Goal: Download file/media

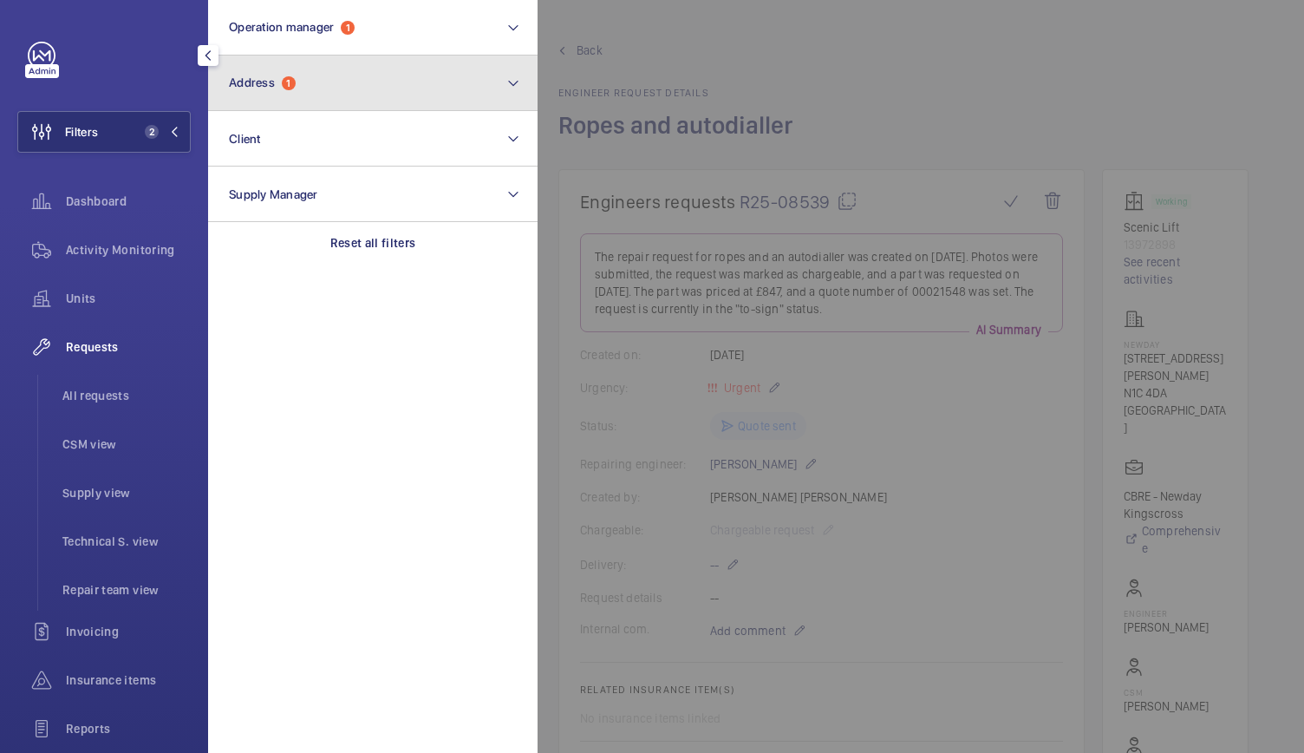
click at [291, 86] on span "1" at bounding box center [289, 83] width 14 height 14
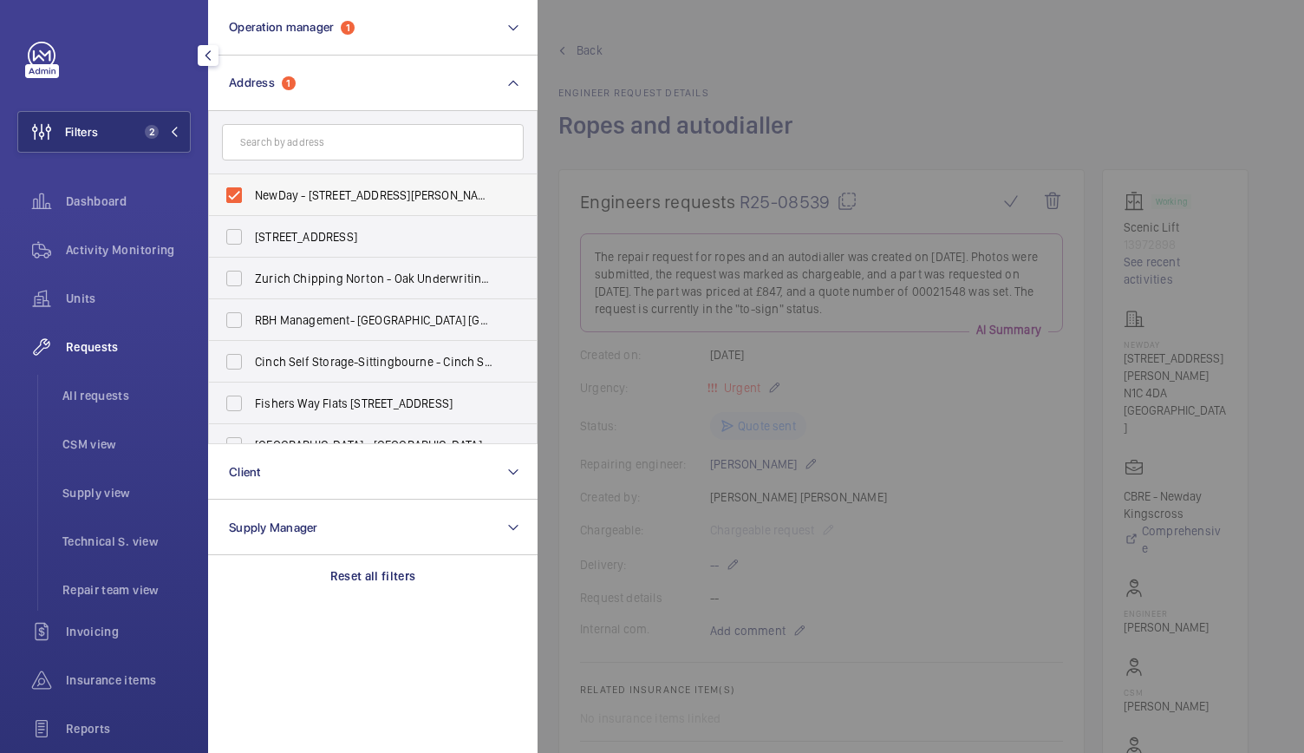
click at [229, 193] on label "NewDay - [STREET_ADDRESS][PERSON_NAME]" at bounding box center [360, 195] width 302 height 42
click at [229, 193] on input "NewDay - [STREET_ADDRESS][PERSON_NAME]" at bounding box center [234, 195] width 35 height 35
checkbox input "false"
click at [271, 151] on input "text" at bounding box center [373, 142] width 302 height 36
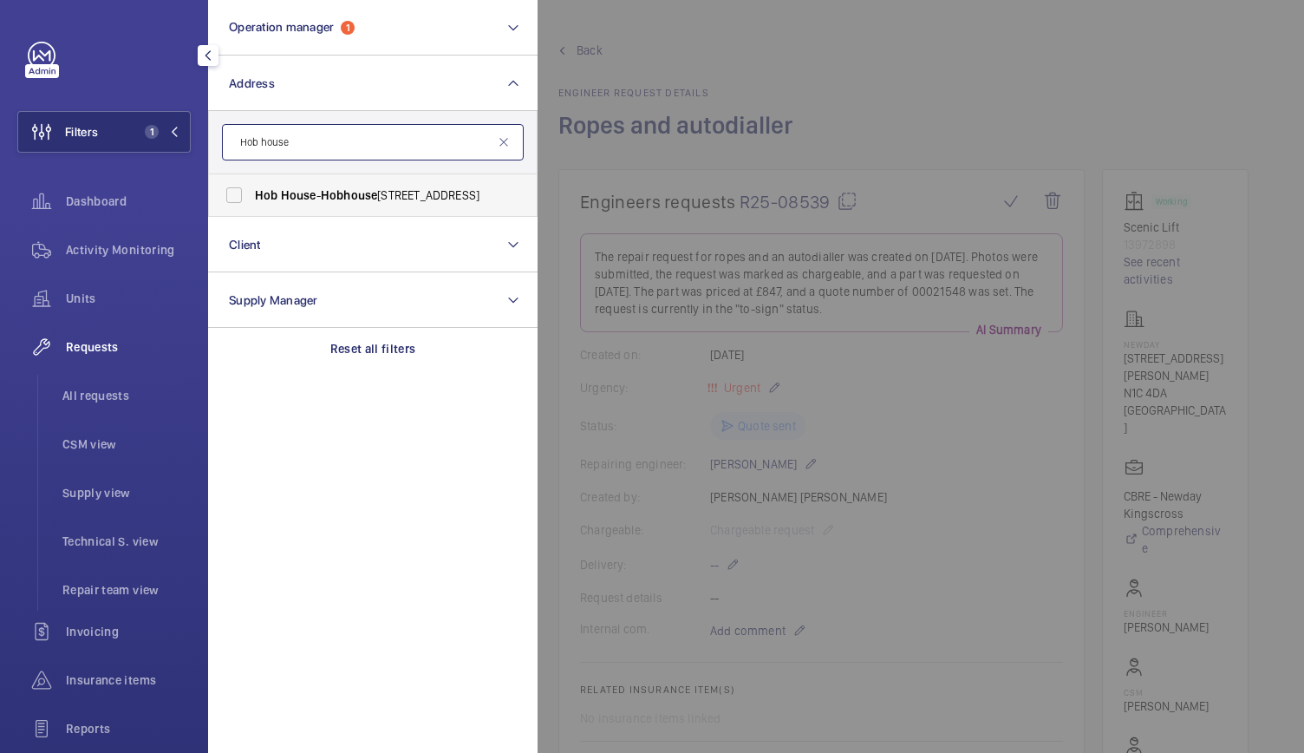
type input "Hob house"
click at [272, 202] on span "[GEOGRAPHIC_DATA] - [STREET_ADDRESS]" at bounding box center [374, 194] width 238 height 17
click at [251, 202] on input "[GEOGRAPHIC_DATA] - [STREET_ADDRESS]" at bounding box center [234, 195] width 35 height 35
checkbox input "true"
click at [160, 249] on span "Activity Monitoring" at bounding box center [128, 249] width 125 height 17
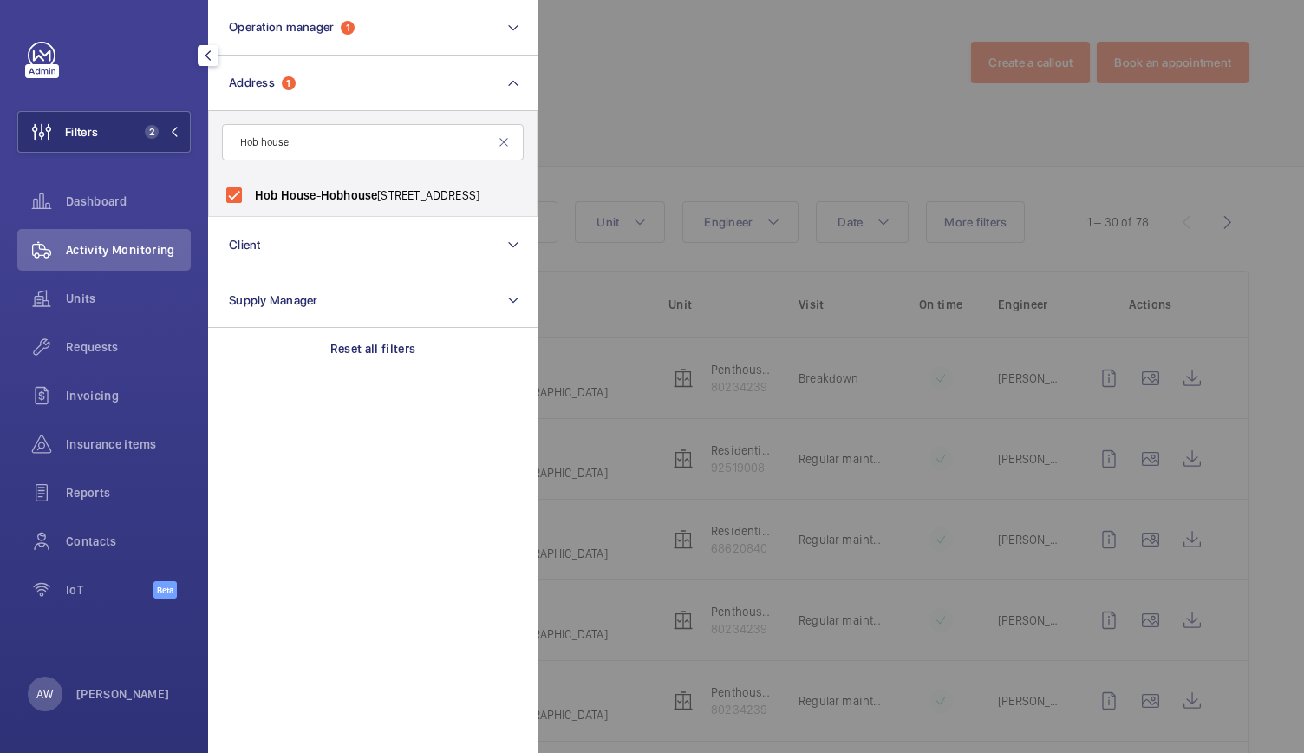
click at [653, 244] on div at bounding box center [1190, 376] width 1304 height 753
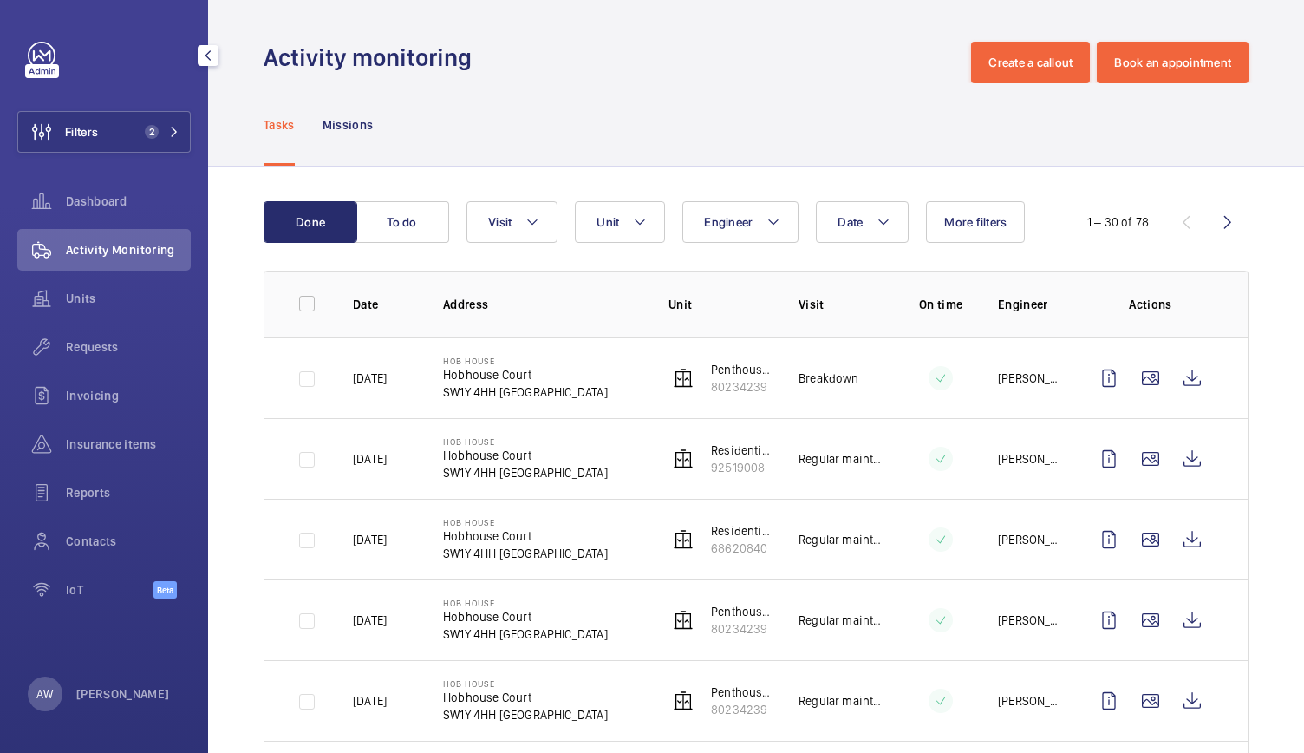
click at [462, 381] on p "Hobhouse Court" at bounding box center [525, 374] width 165 height 17
drag, startPoint x: 439, startPoint y: 374, endPoint x: 544, endPoint y: 385, distance: 105.5
click at [544, 385] on td "[GEOGRAPHIC_DATA][STREET_ADDRESS]" at bounding box center [527, 377] width 225 height 81
copy div "[STREET_ADDRESS]"
click at [1181, 380] on wm-front-icon-button at bounding box center [1193, 378] width 42 height 42
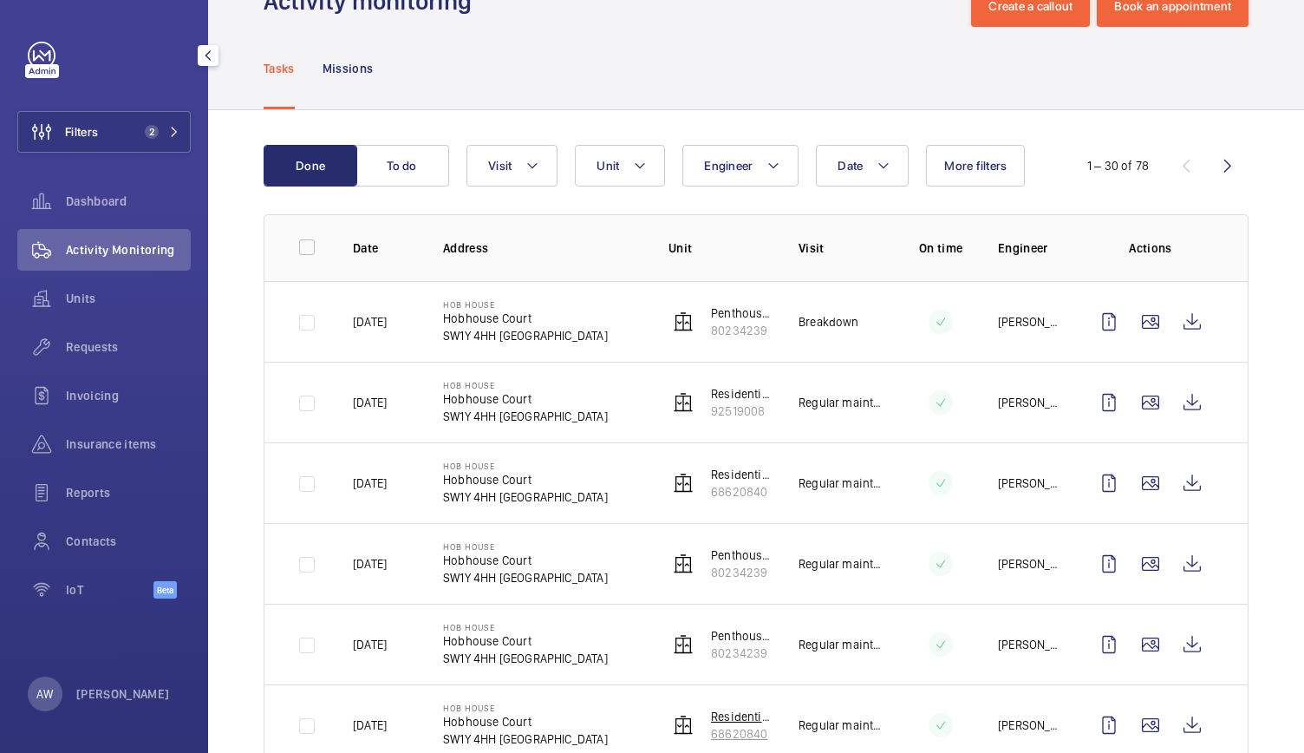
scroll to position [54, 0]
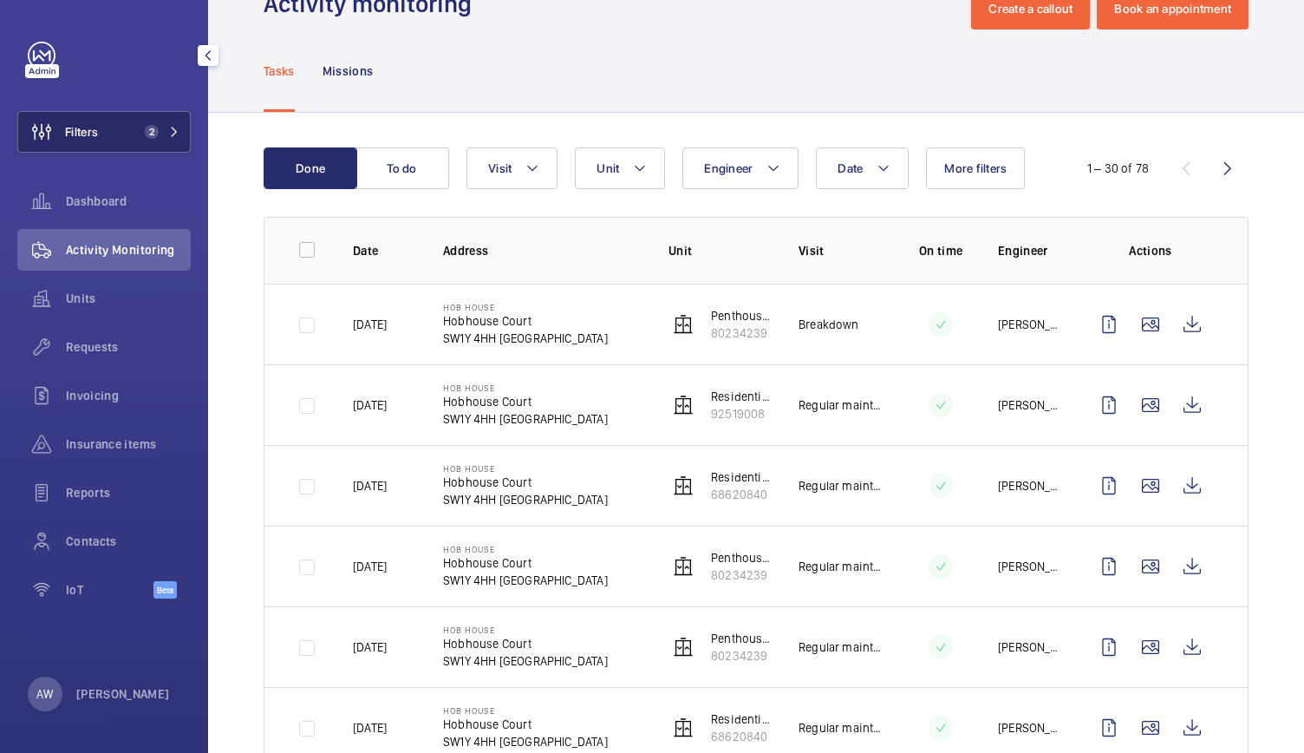
click at [168, 120] on button "Filters 2" at bounding box center [103, 132] width 173 height 42
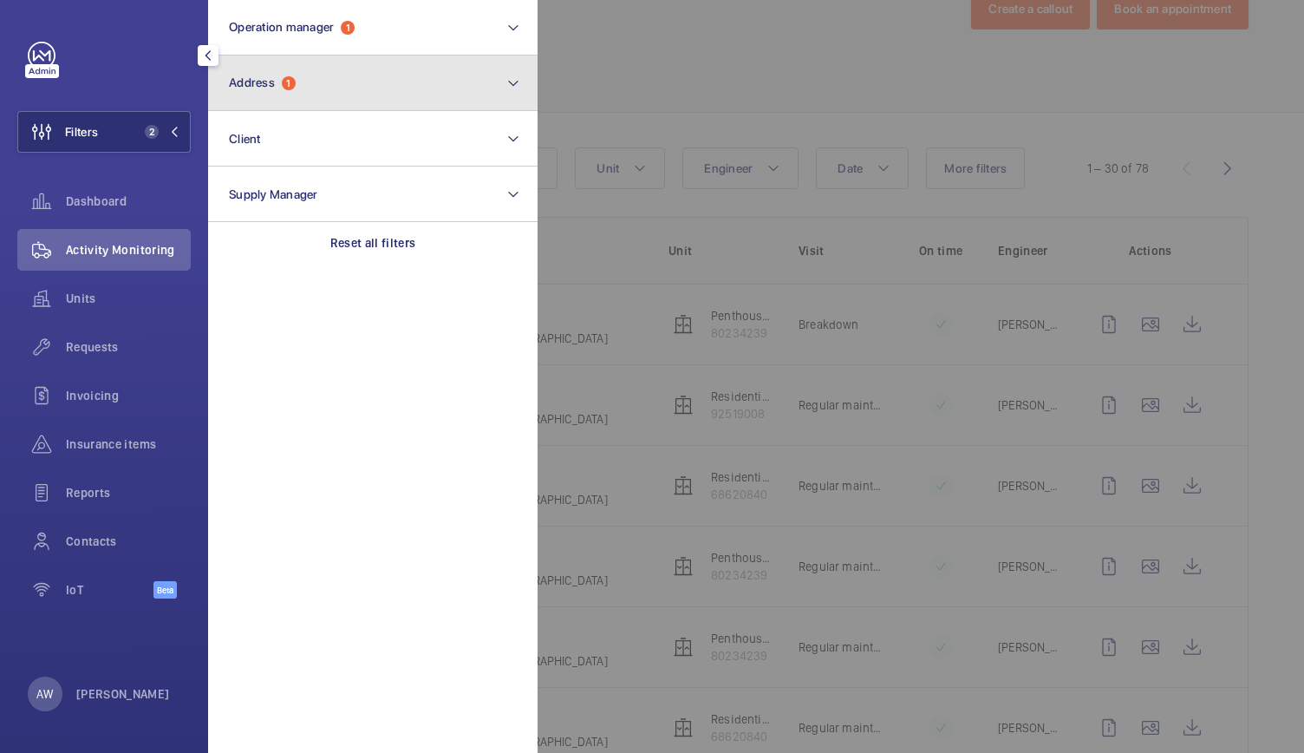
click at [385, 75] on button "Address 1" at bounding box center [373, 84] width 330 height 56
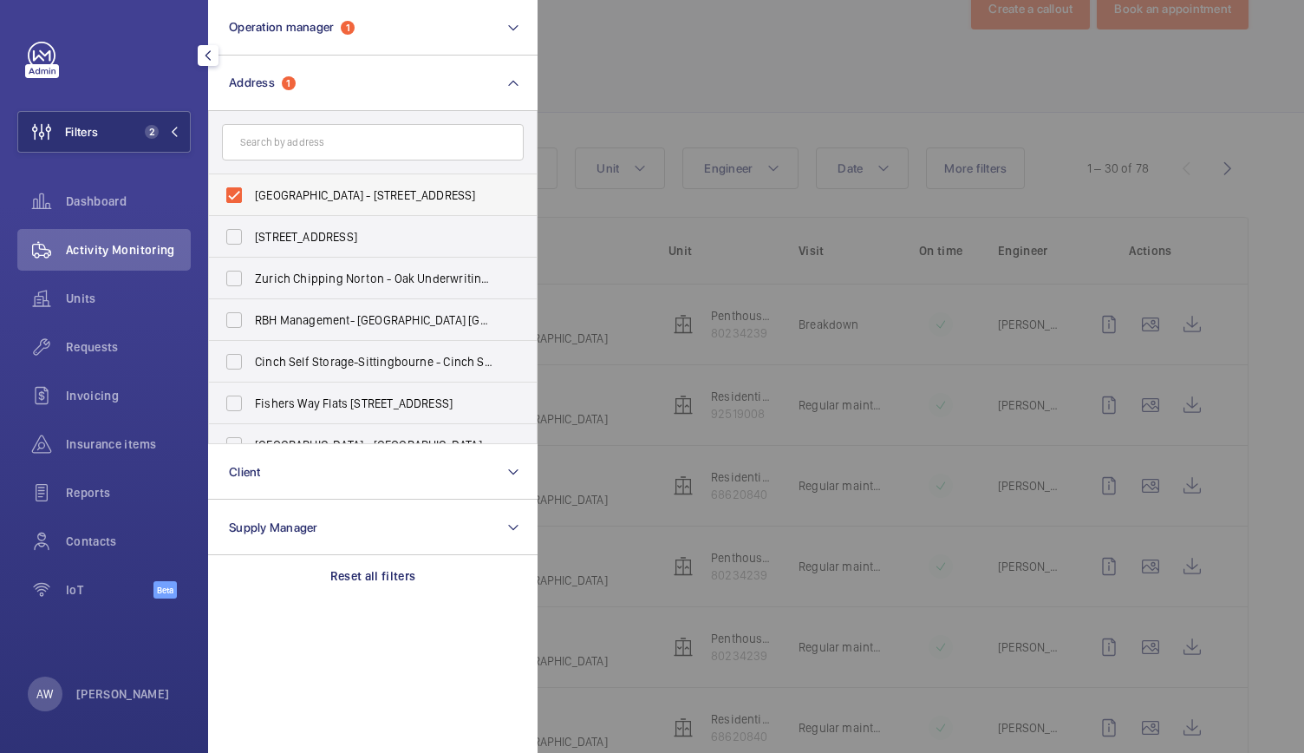
click at [233, 192] on label "[GEOGRAPHIC_DATA] - [STREET_ADDRESS]" at bounding box center [360, 195] width 302 height 42
click at [233, 192] on input "[GEOGRAPHIC_DATA] - [STREET_ADDRESS]" at bounding box center [234, 195] width 35 height 35
checkbox input "false"
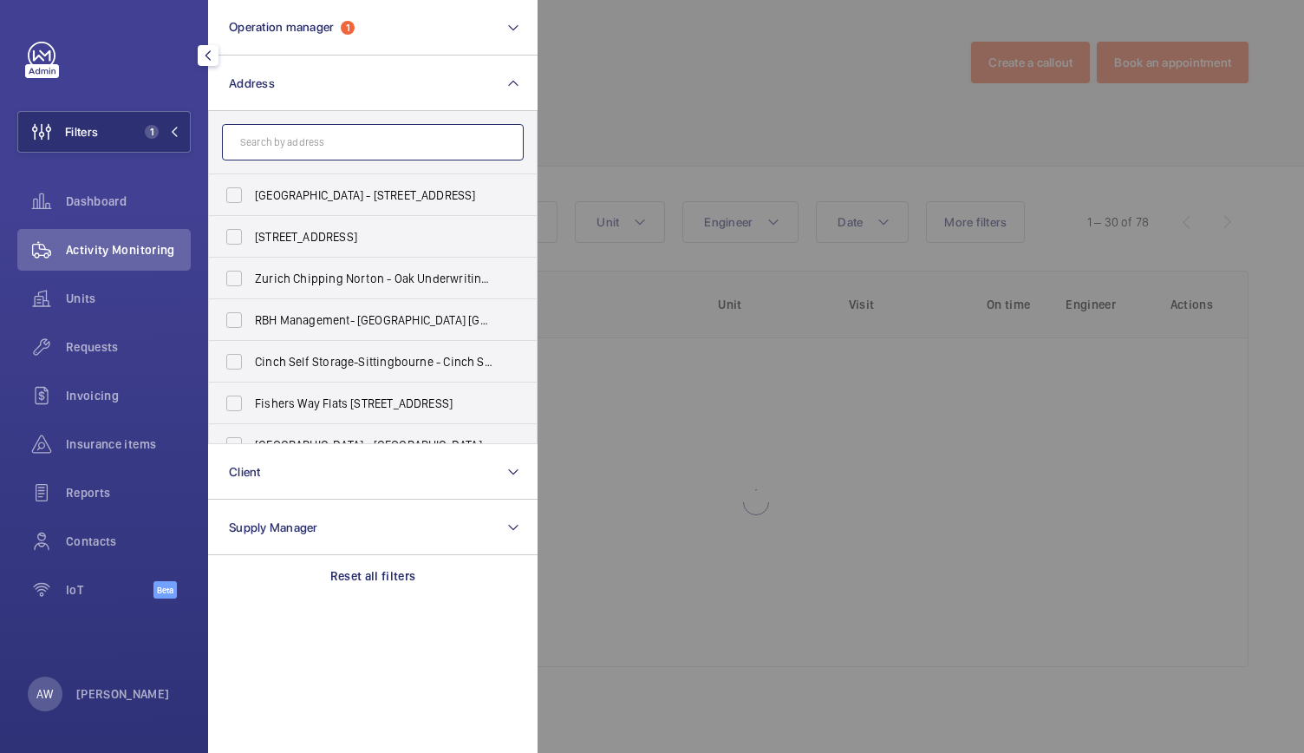
click at [282, 151] on input "text" at bounding box center [373, 142] width 302 height 36
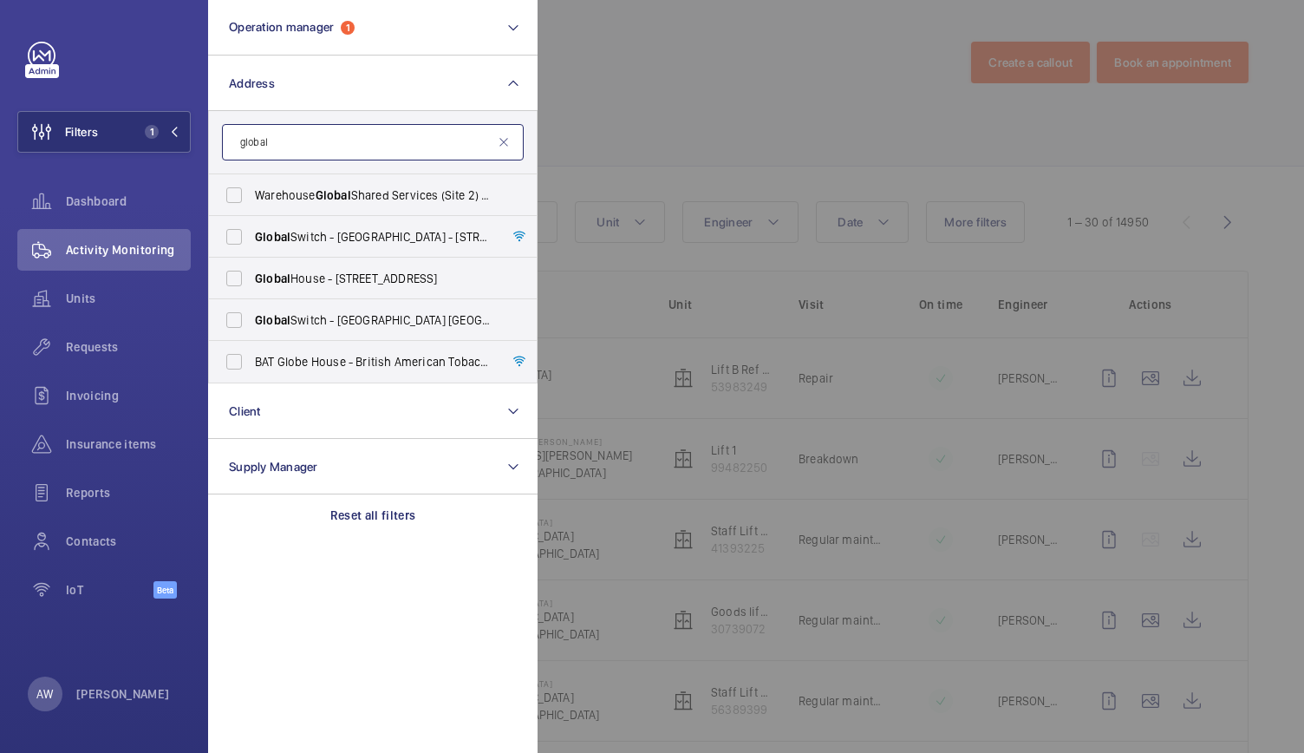
type input "global"
click at [288, 230] on span "Global" at bounding box center [273, 237] width 36 height 14
click at [251, 230] on input "Global Switch - [GEOGRAPHIC_DATA] - [STREET_ADDRESS]" at bounding box center [234, 236] width 35 height 35
checkbox input "true"
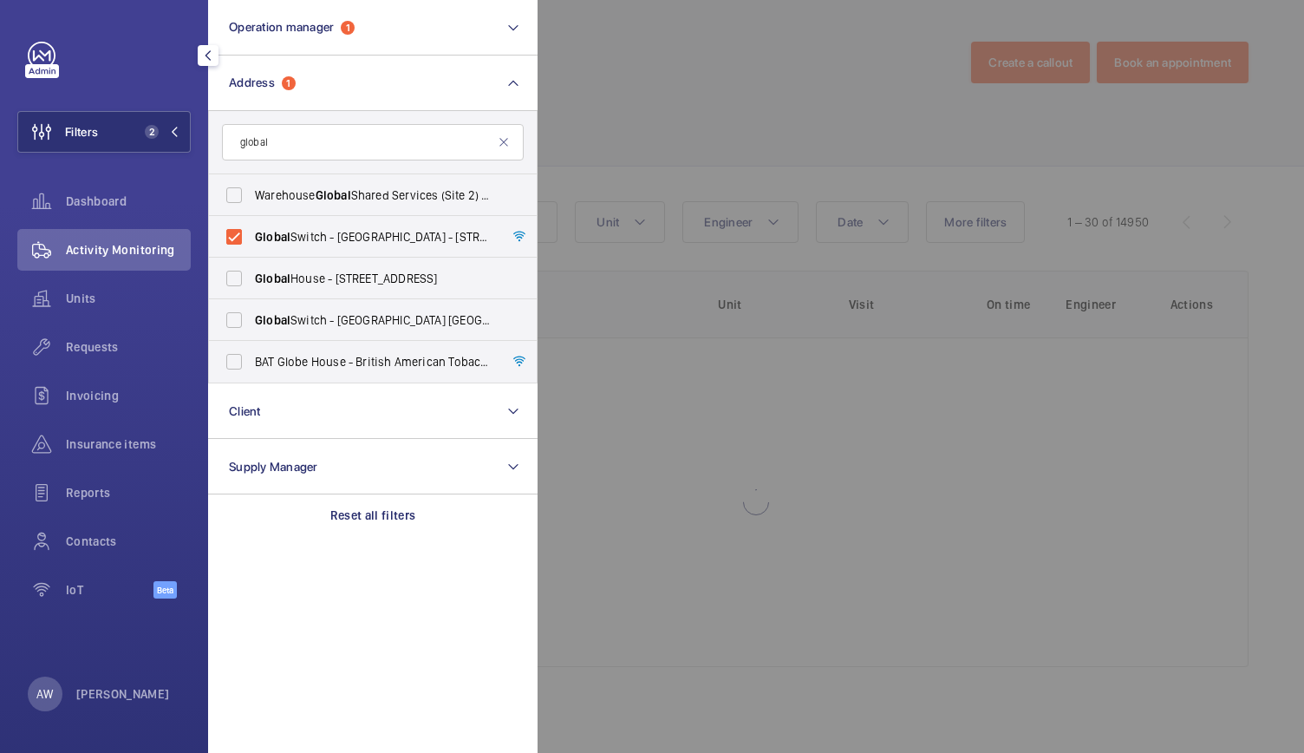
click at [770, 93] on div at bounding box center [1190, 376] width 1304 height 753
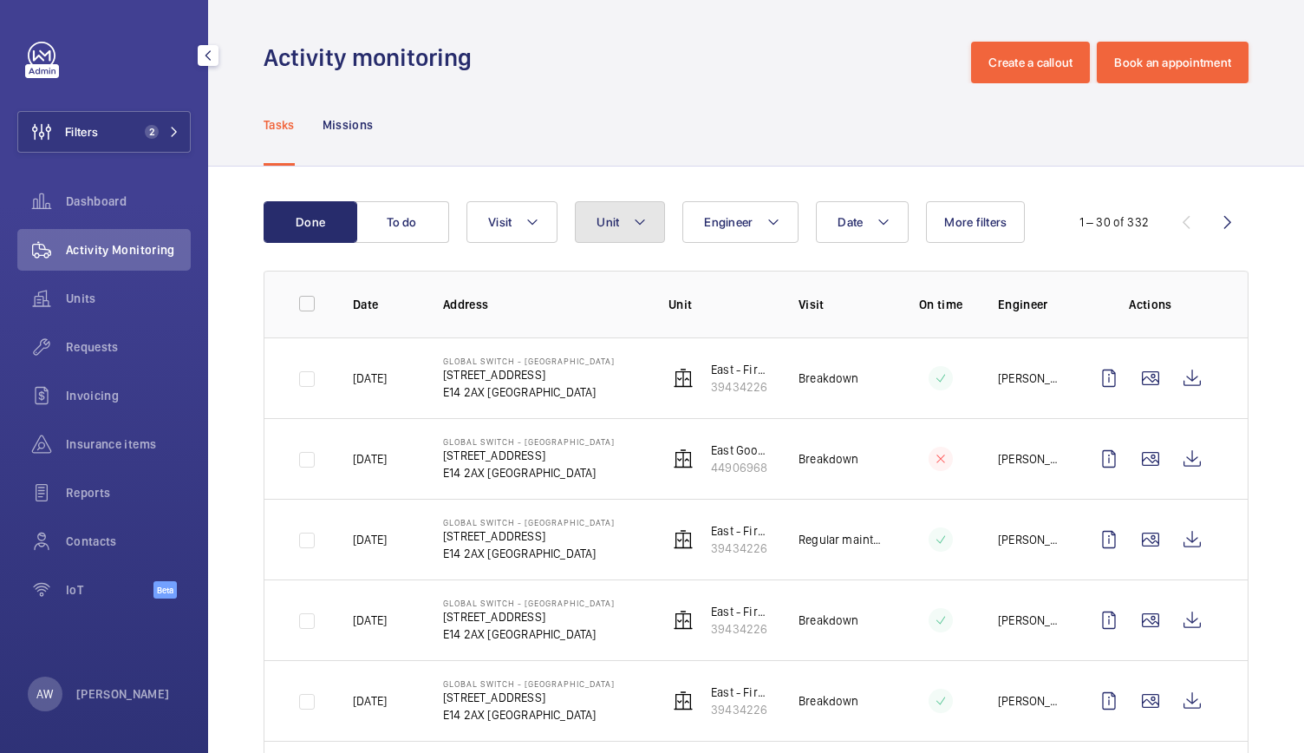
click at [636, 228] on mat-icon at bounding box center [640, 222] width 14 height 21
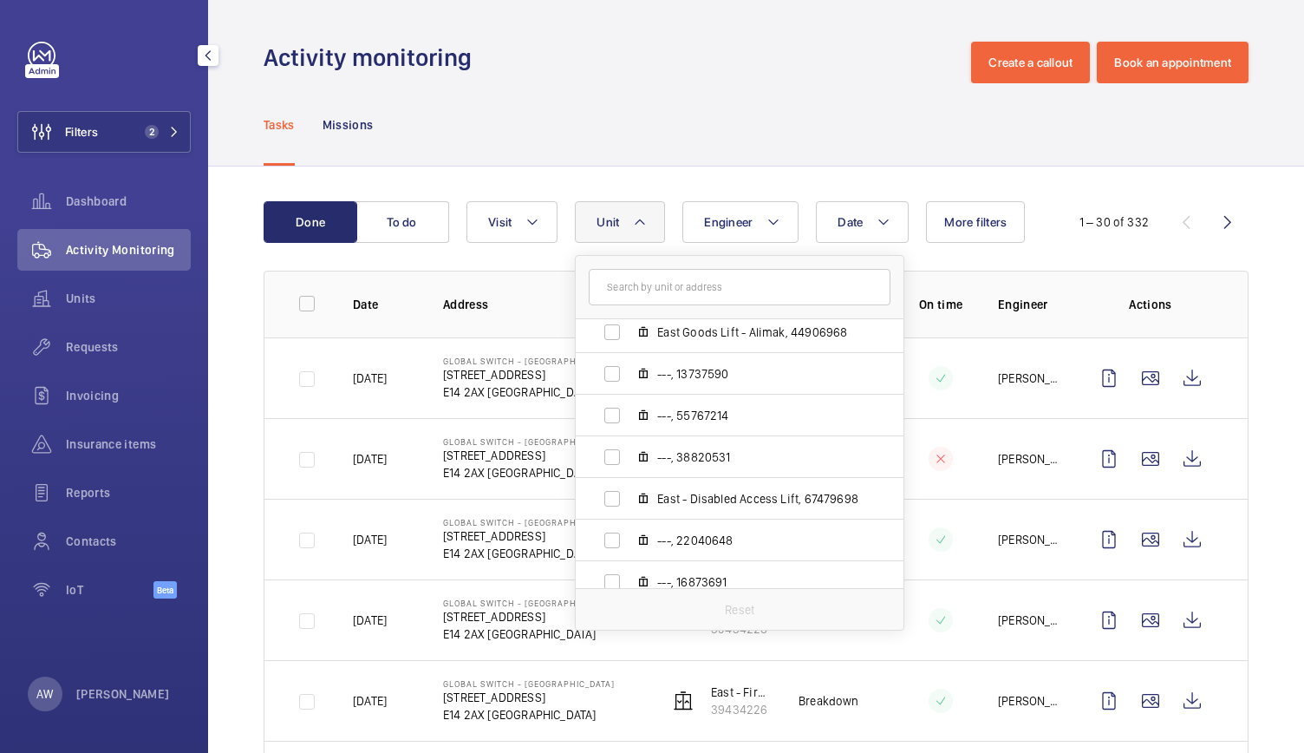
scroll to position [938, 0]
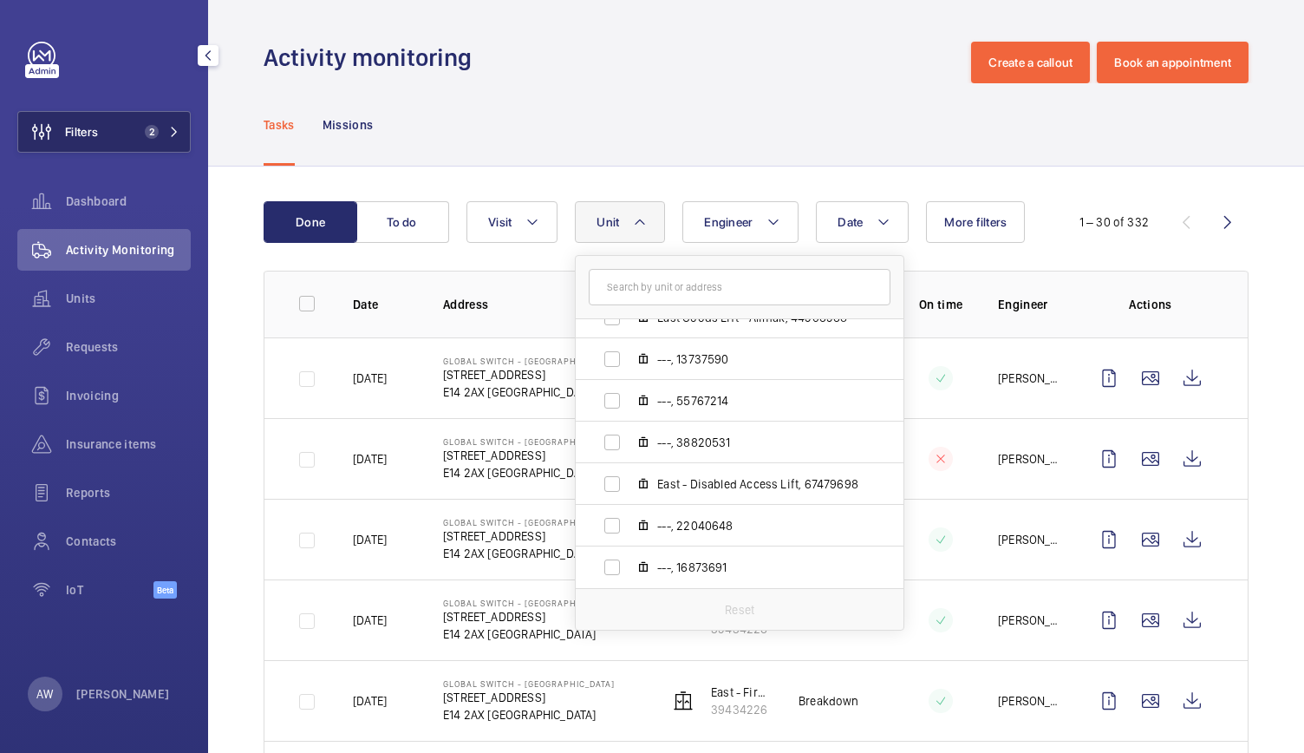
click at [180, 118] on button "Filters 2" at bounding box center [103, 132] width 173 height 42
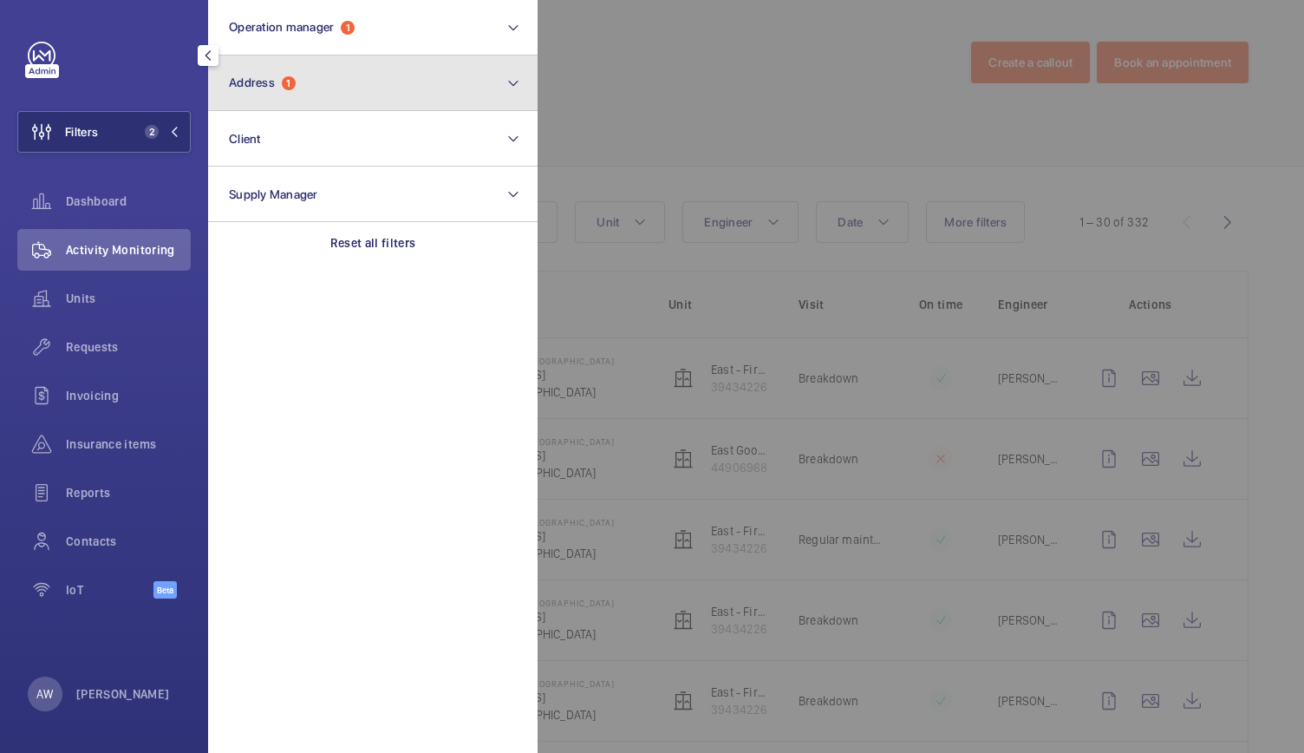
click at [318, 71] on button "Address 1" at bounding box center [373, 84] width 330 height 56
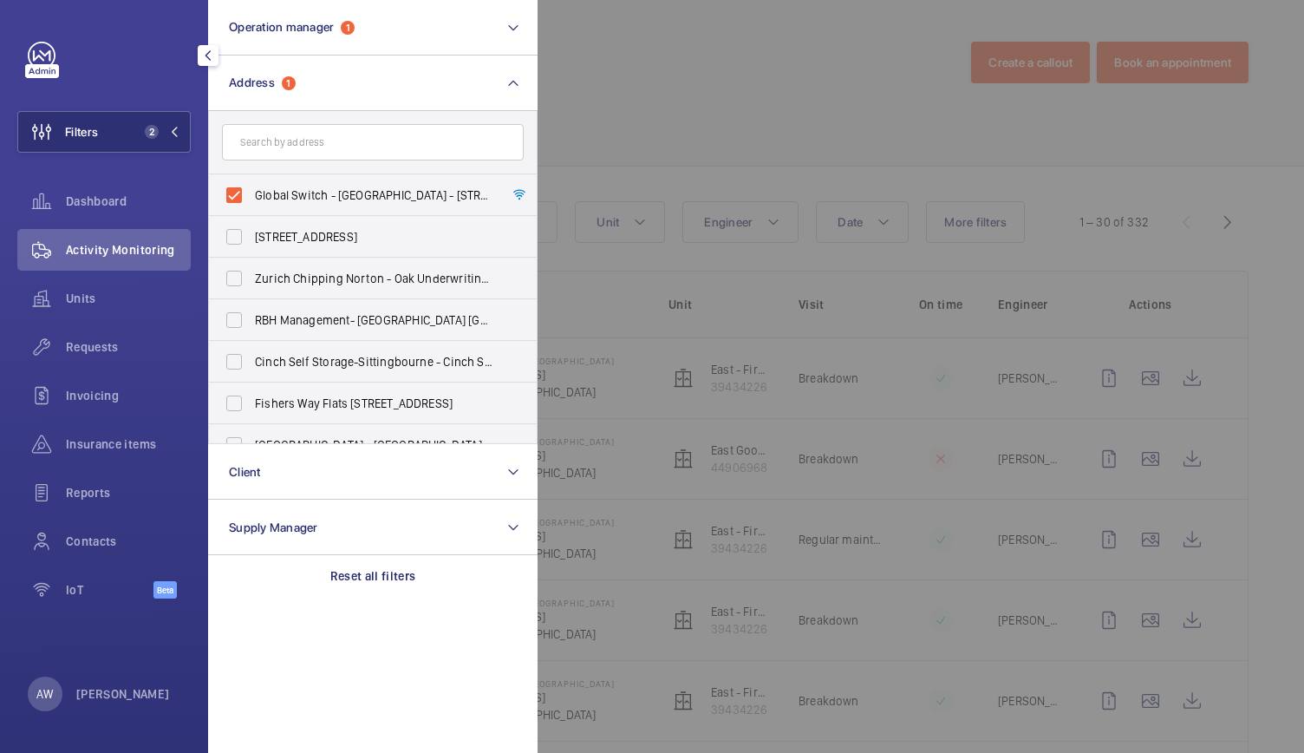
click at [310, 148] on input "text" at bounding box center [373, 142] width 302 height 36
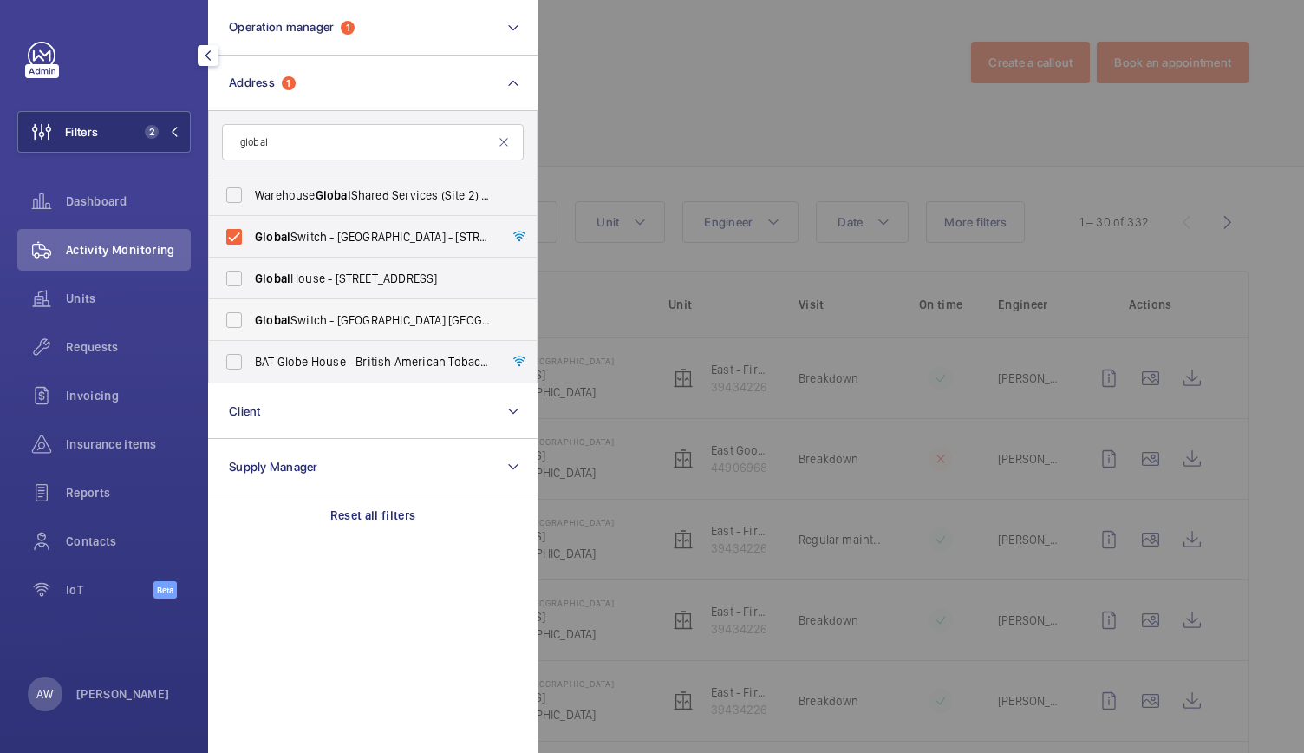
type input "global"
click at [288, 323] on span "Global" at bounding box center [273, 320] width 36 height 14
click at [251, 323] on input "Global Switch - [GEOGRAPHIC_DATA] [GEOGRAPHIC_DATA]" at bounding box center [234, 320] width 35 height 35
checkbox input "true"
click at [713, 143] on div at bounding box center [1190, 376] width 1304 height 753
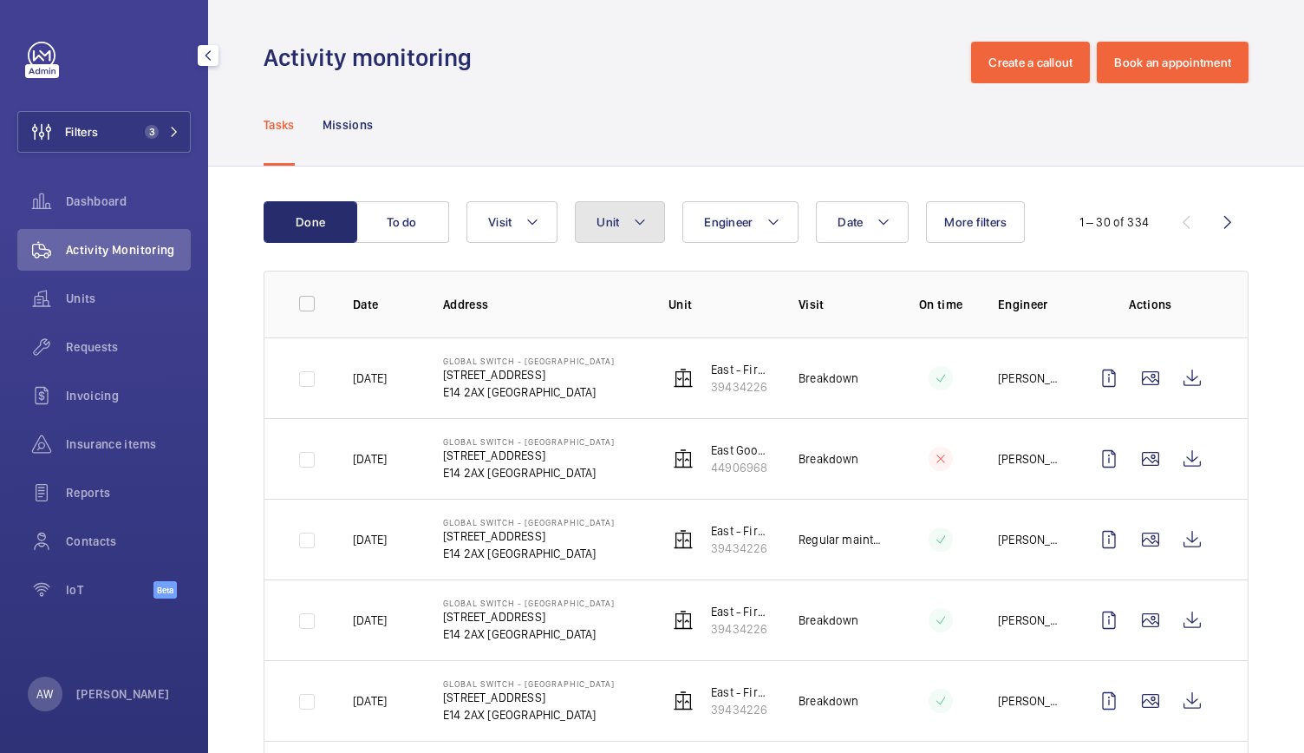
click at [652, 209] on button "Unit" at bounding box center [620, 222] width 90 height 42
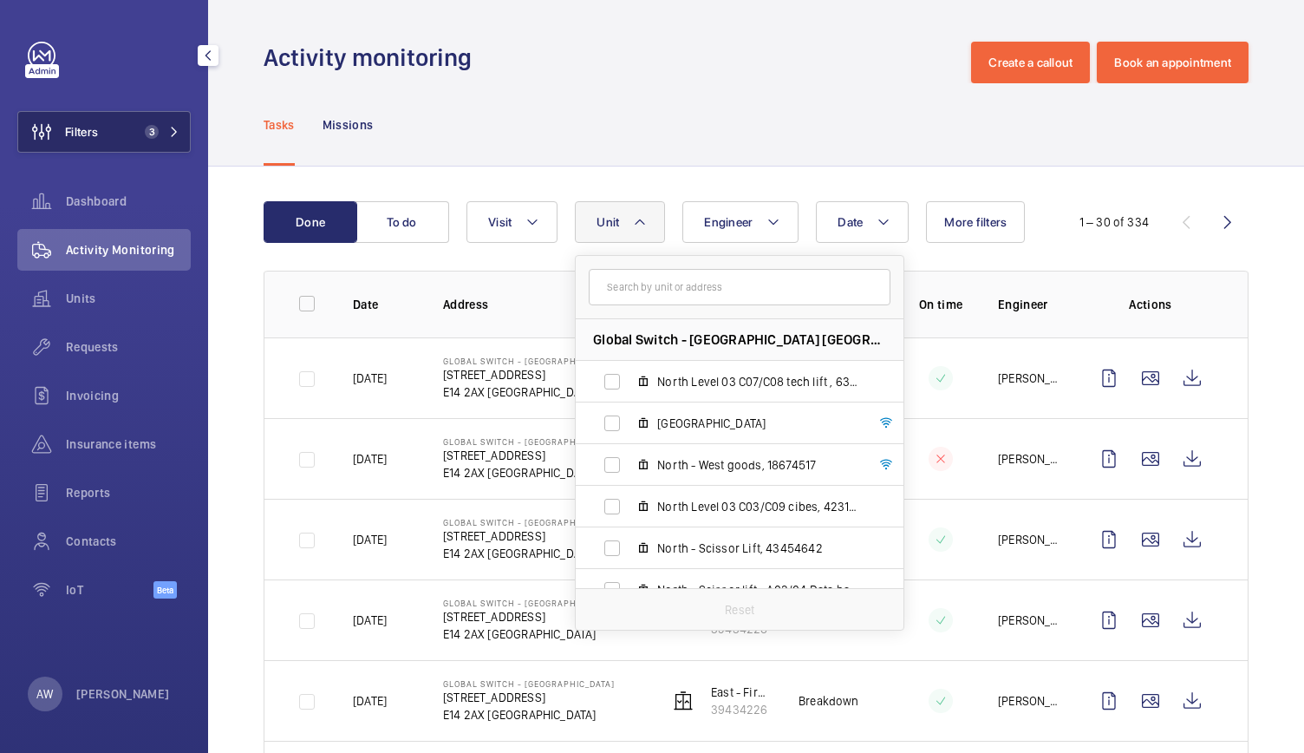
click at [180, 134] on button "Filters 3" at bounding box center [103, 132] width 173 height 42
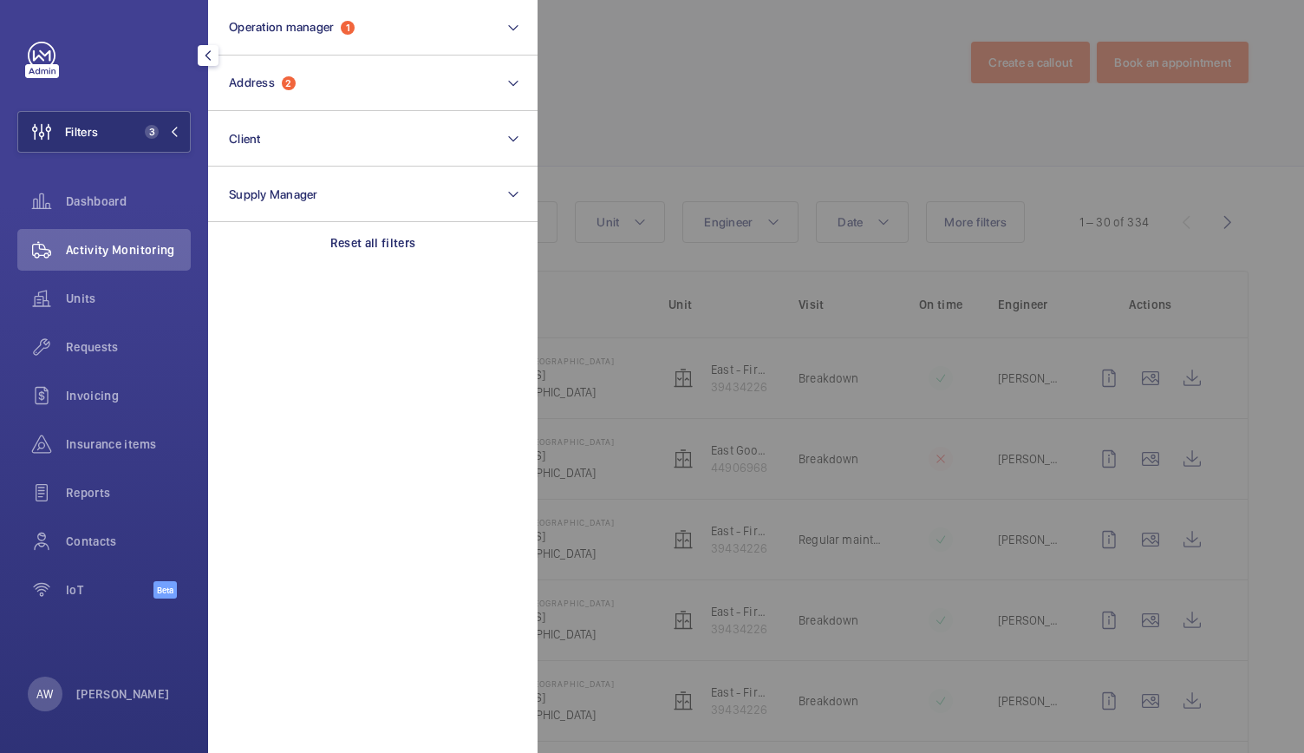
click at [659, 76] on div at bounding box center [1190, 376] width 1304 height 753
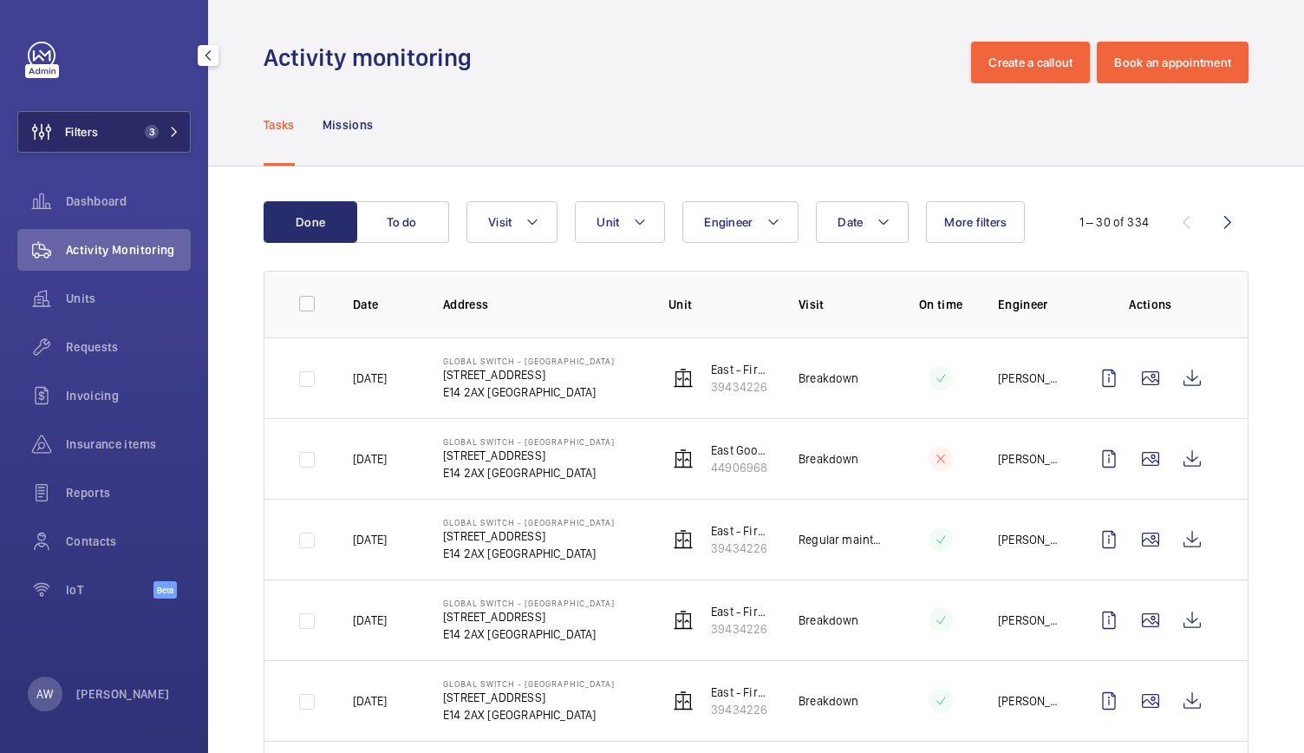
click at [179, 134] on mat-icon at bounding box center [174, 132] width 10 height 10
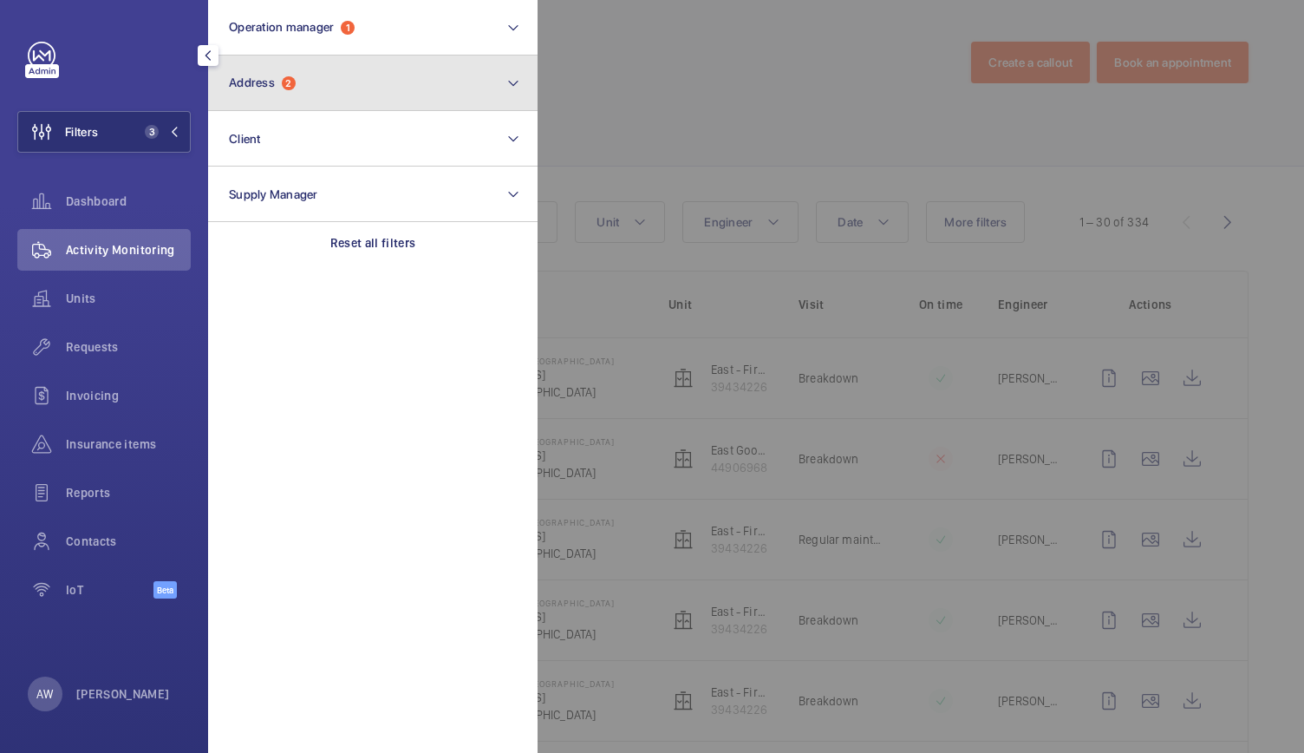
click at [452, 83] on button "Address 2" at bounding box center [373, 84] width 330 height 56
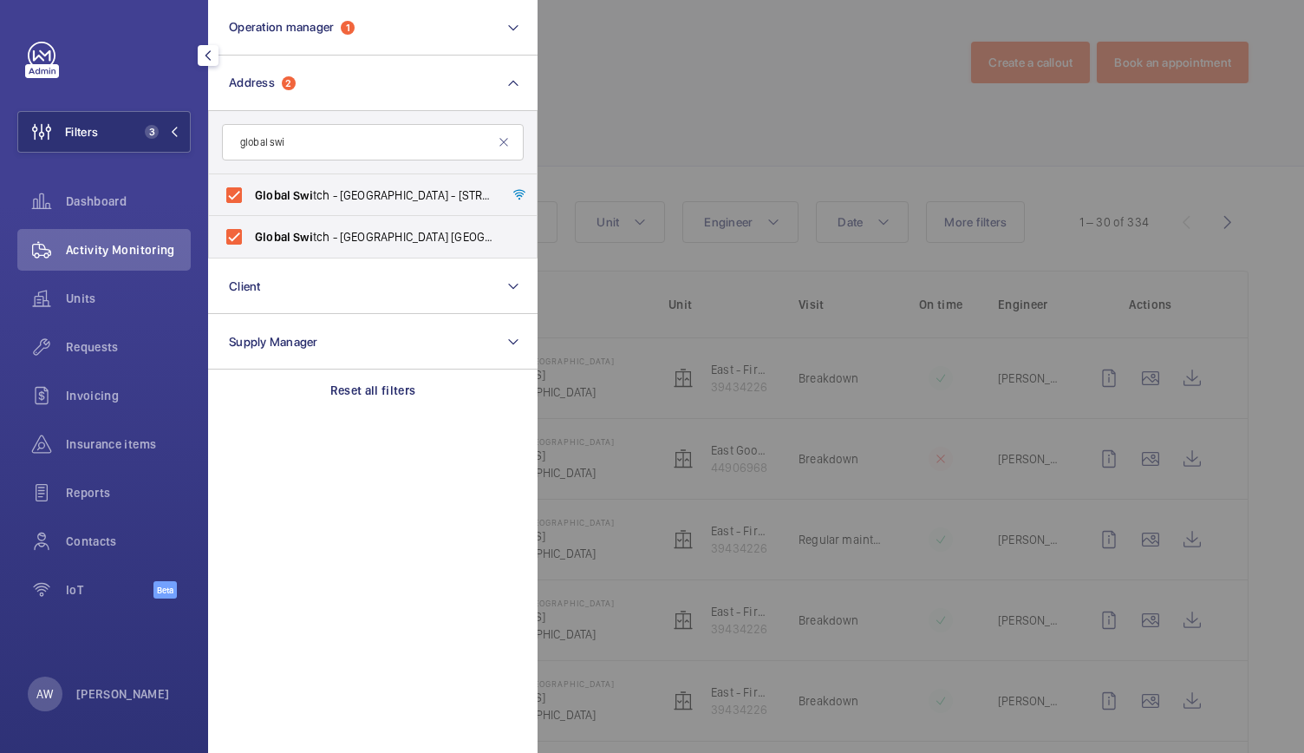
type input "global swi"
click at [823, 103] on div at bounding box center [1190, 376] width 1304 height 753
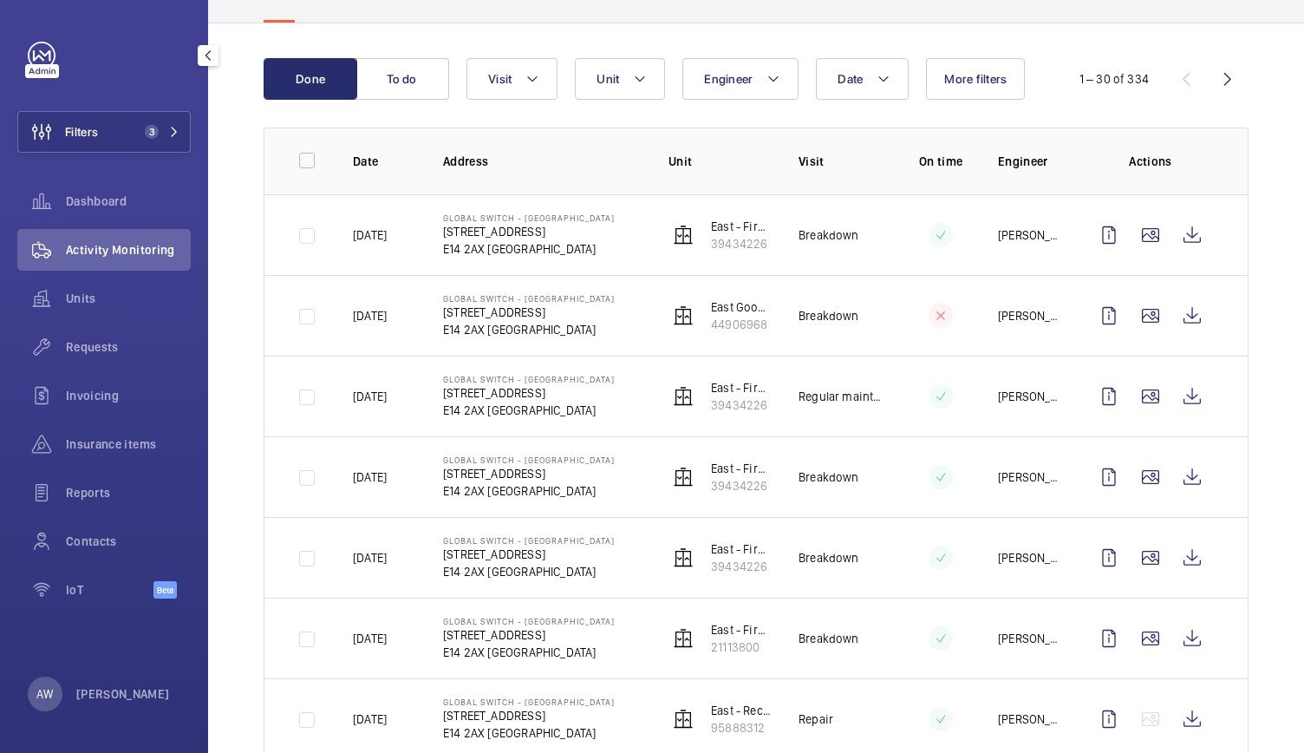
scroll to position [426, 0]
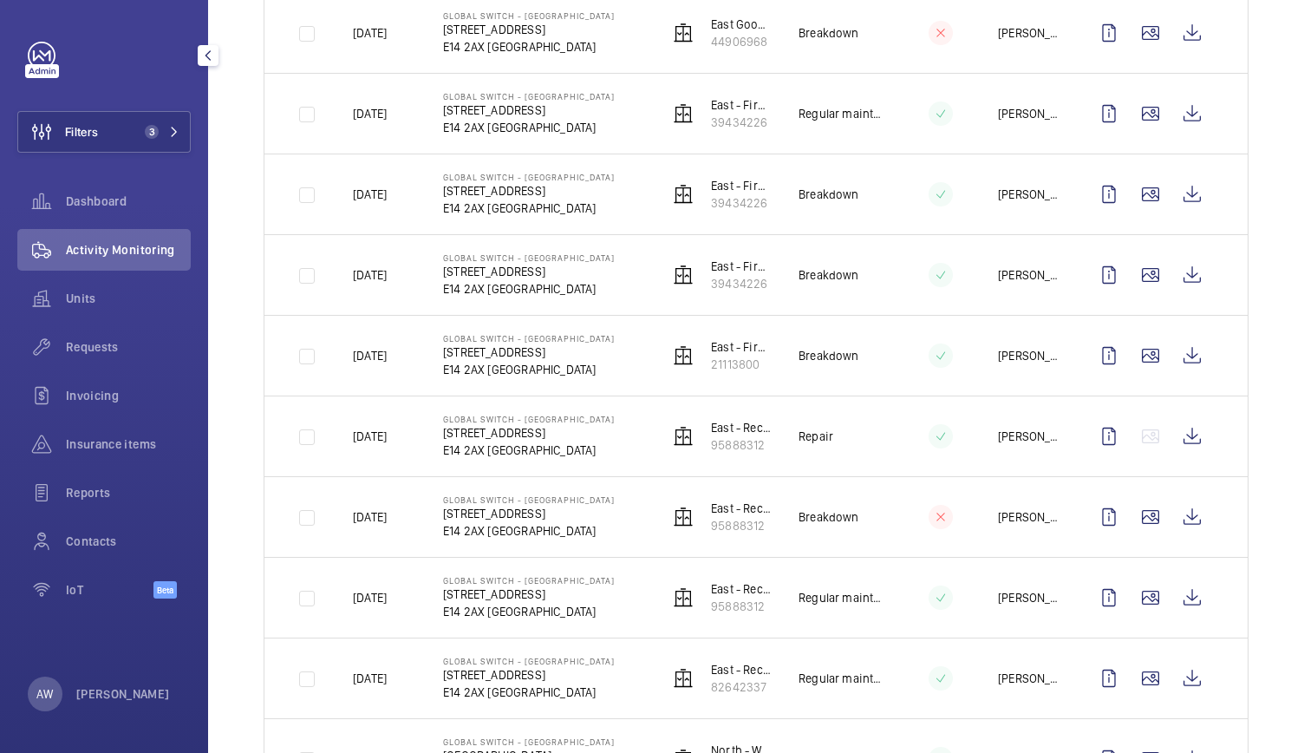
click at [775, 377] on td "Breakdown" at bounding box center [827, 355] width 113 height 81
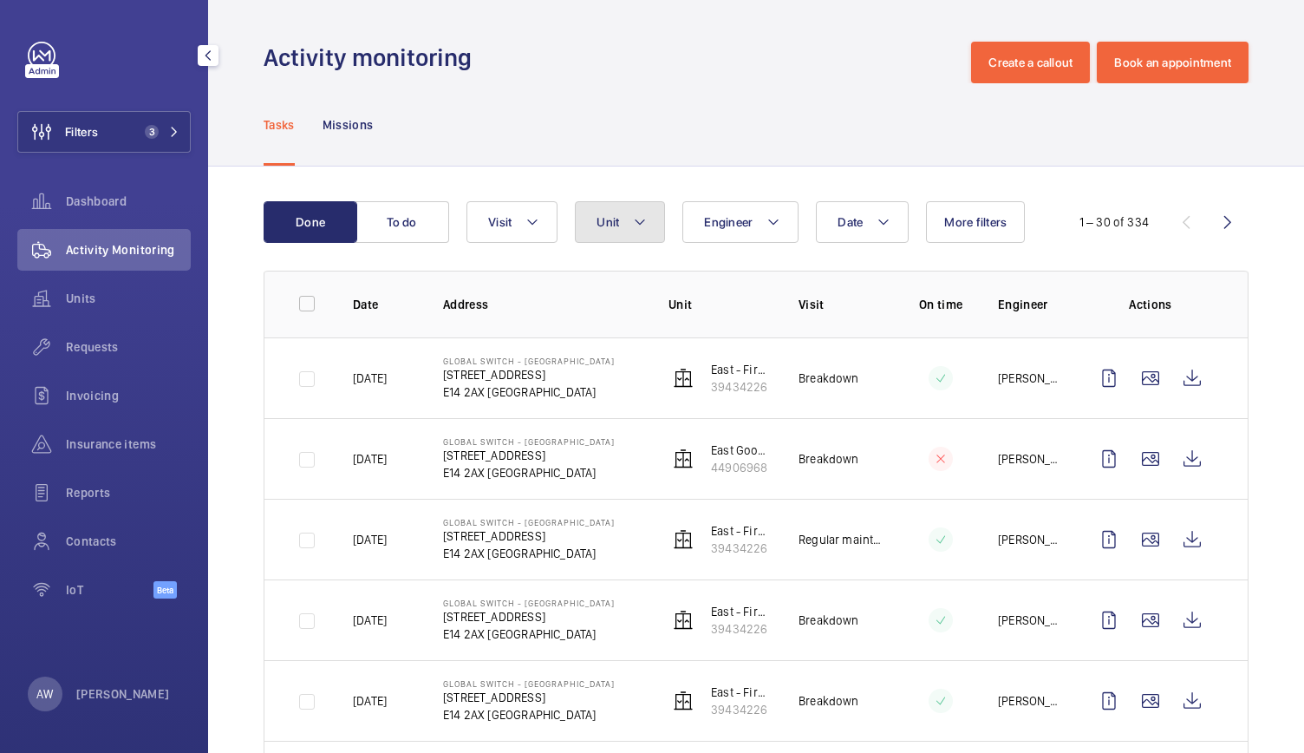
click at [617, 215] on span "Unit" at bounding box center [608, 222] width 23 height 14
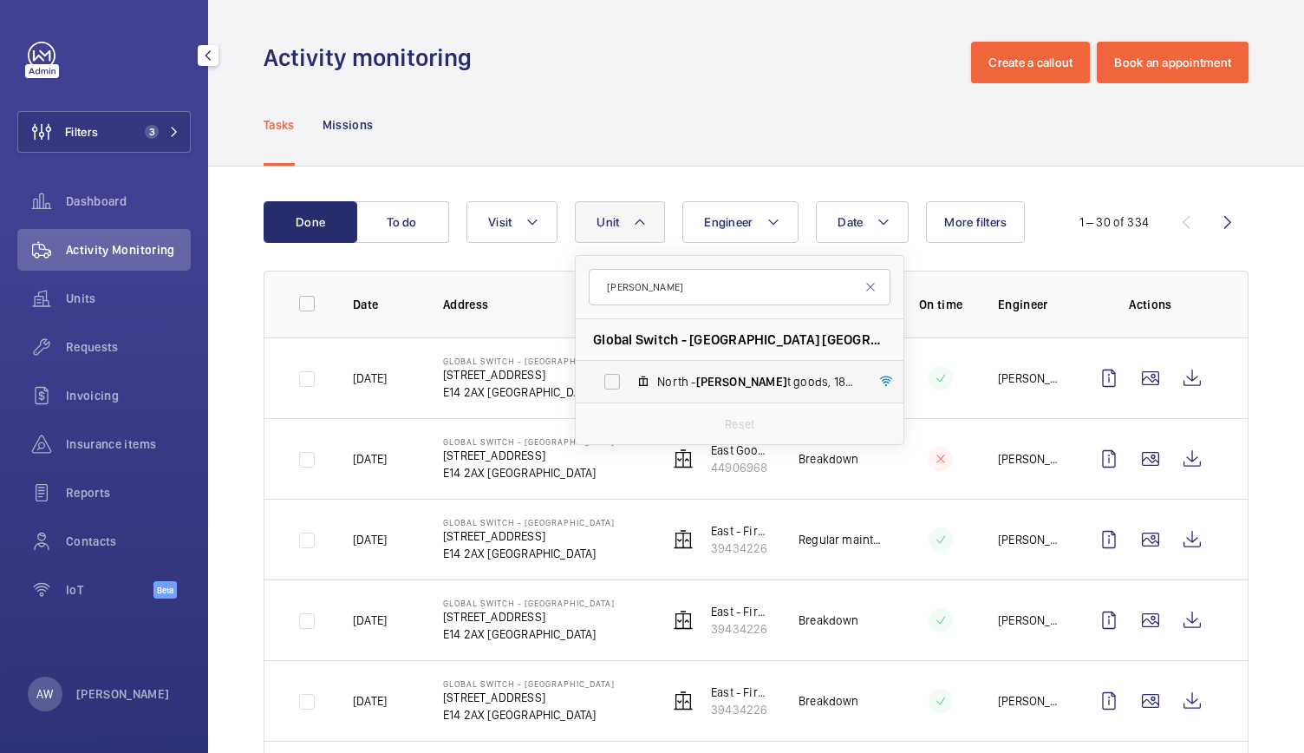
type input "[PERSON_NAME]"
click at [622, 380] on label "North - [PERSON_NAME] t goods, 18674517" at bounding box center [726, 382] width 300 height 42
click at [622, 380] on input "North - [PERSON_NAME] t goods, 18674517" at bounding box center [612, 381] width 35 height 35
checkbox input "true"
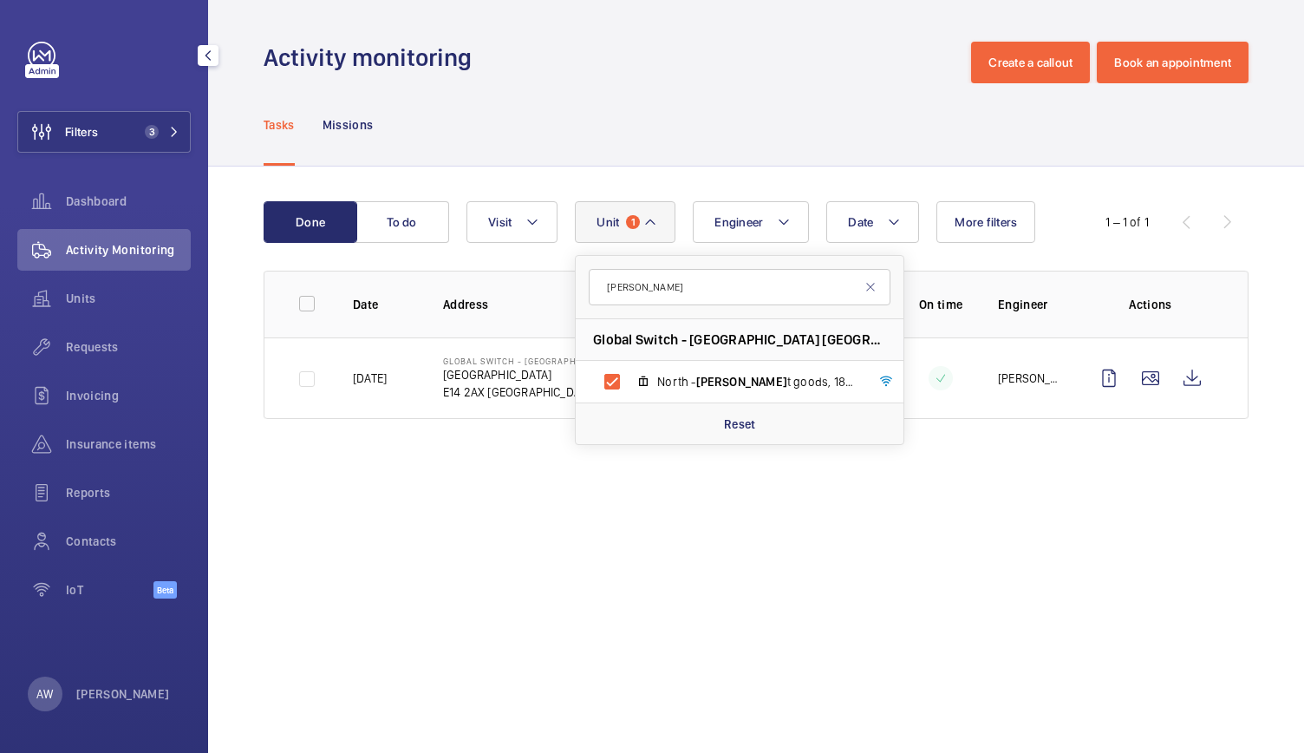
click at [638, 153] on div "Tasks Missions" at bounding box center [756, 124] width 985 height 82
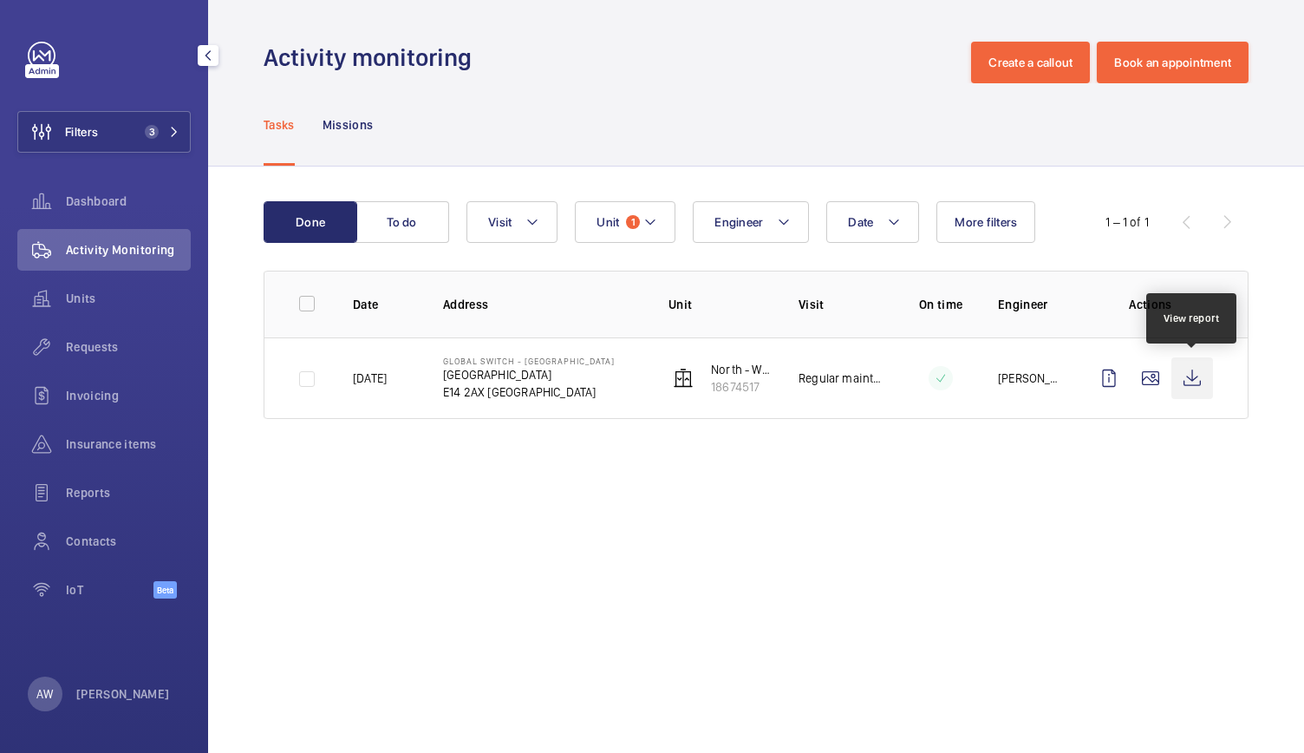
click at [1187, 392] on wm-front-icon-button at bounding box center [1193, 378] width 42 height 42
